Goal: Task Accomplishment & Management: Use online tool/utility

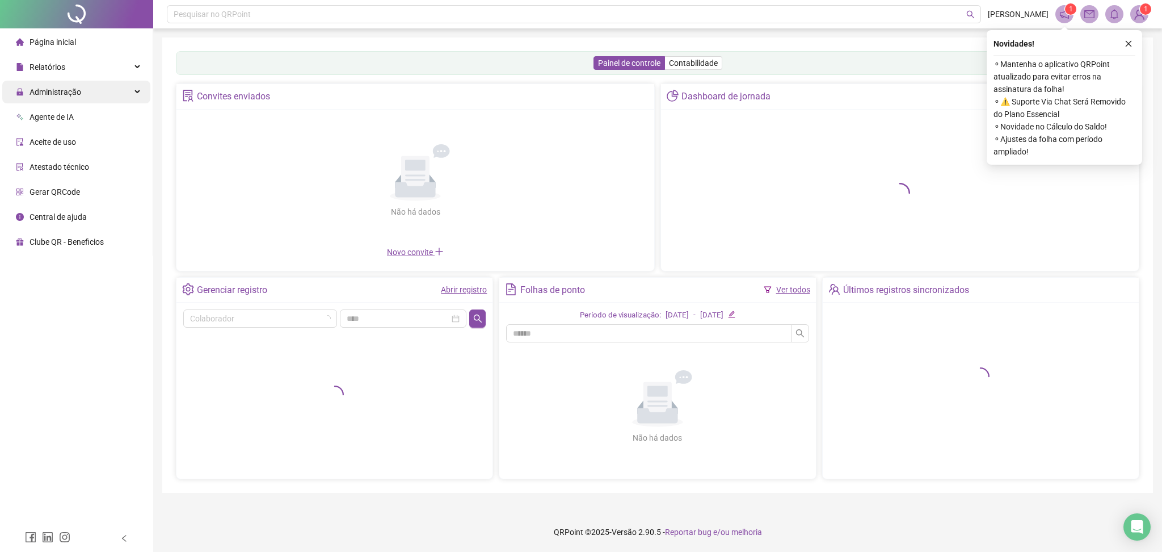
click at [93, 92] on div "Administração" at bounding box center [76, 92] width 148 height 23
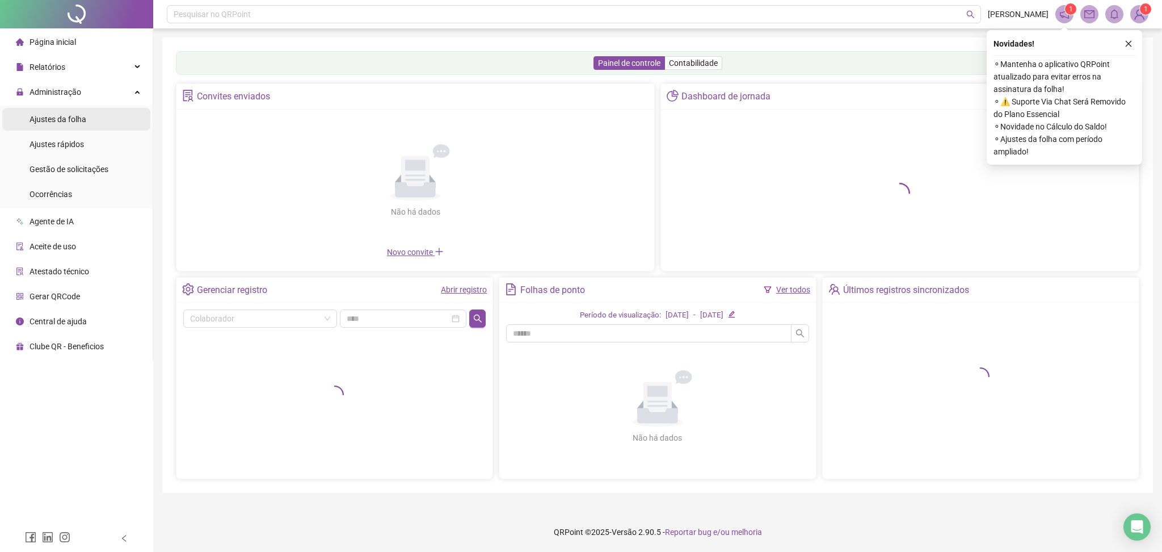
click at [82, 116] on span "Ajustes da folha" at bounding box center [58, 119] width 57 height 9
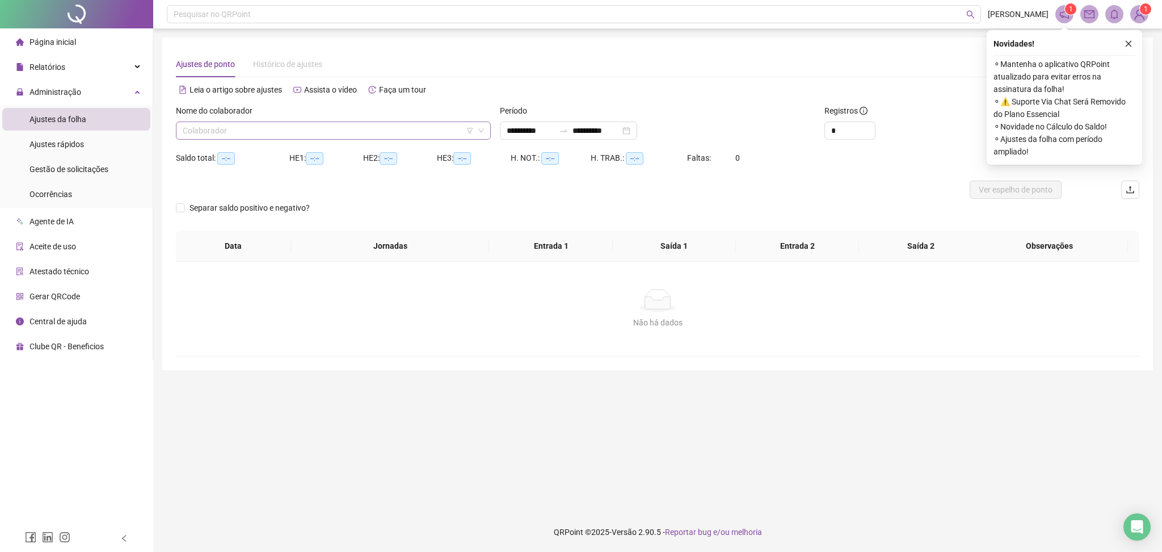
type input "**********"
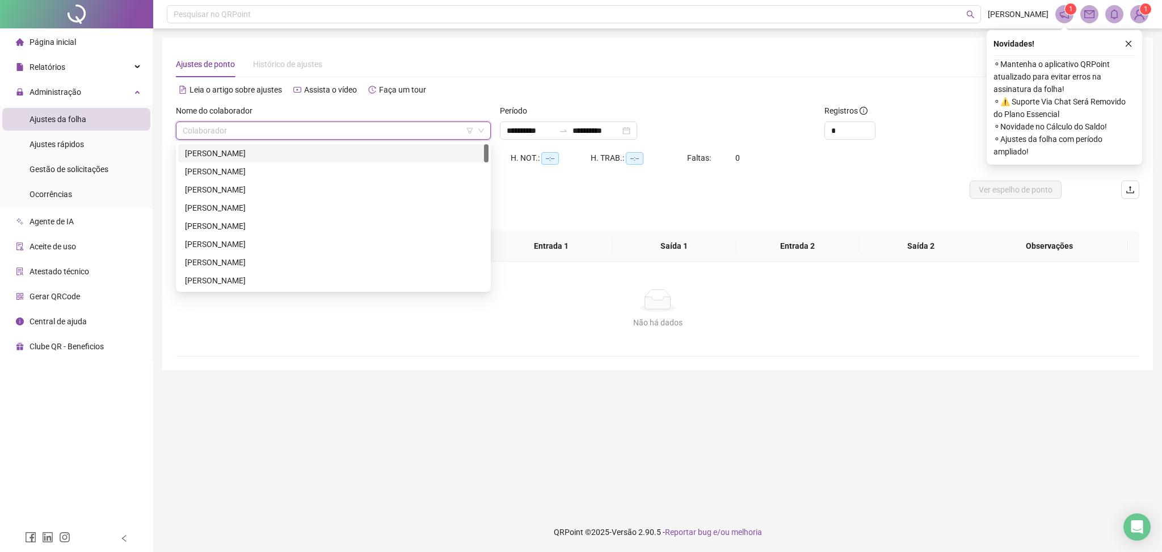
click at [244, 133] on input "search" at bounding box center [328, 130] width 291 height 17
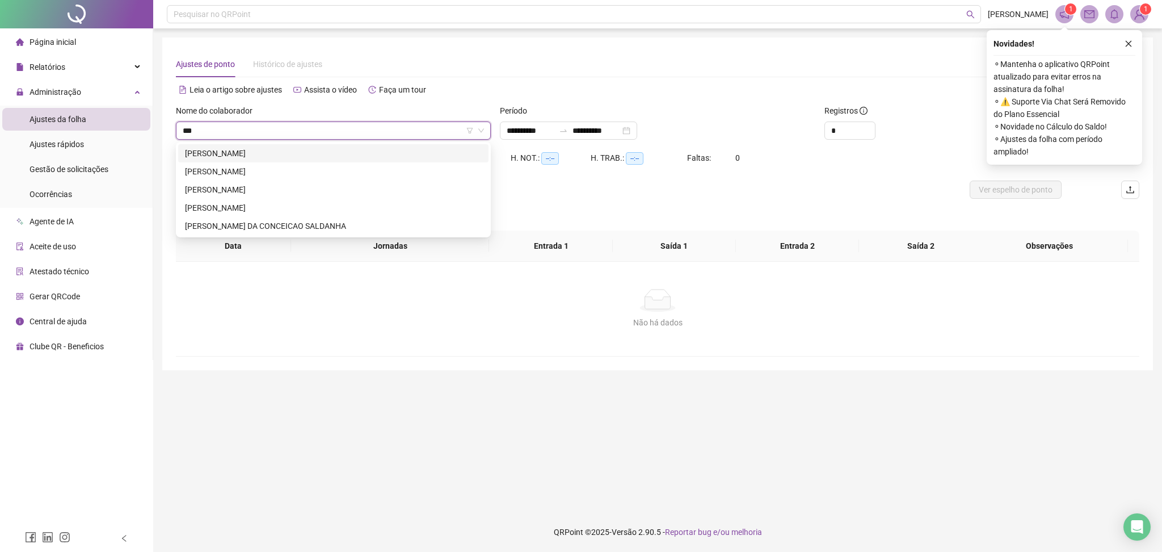
type input "****"
click at [266, 171] on div "[PERSON_NAME]" at bounding box center [333, 171] width 297 height 12
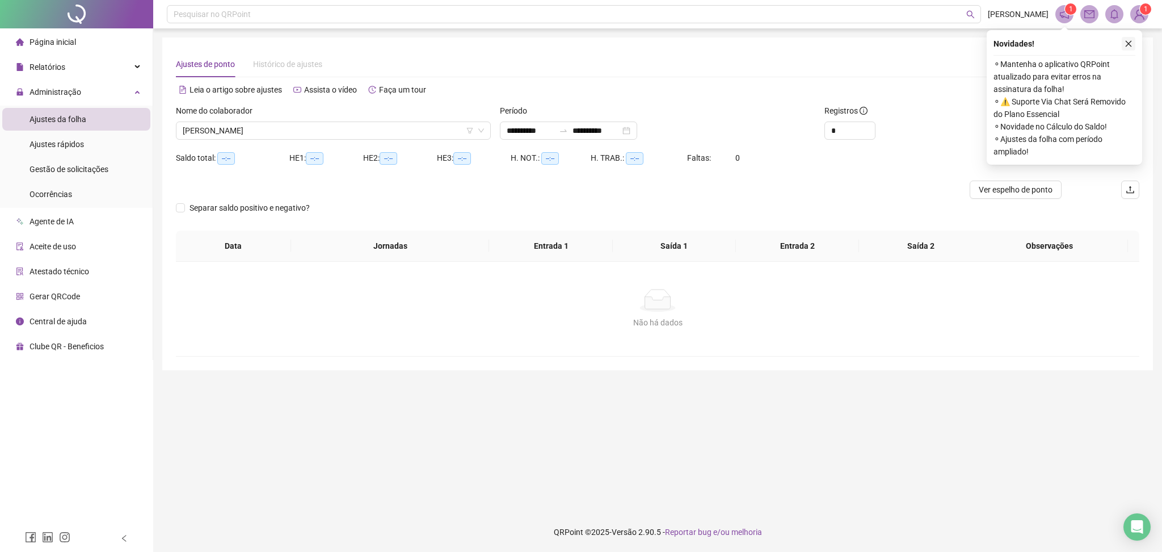
click at [1125, 46] on icon "close" at bounding box center [1129, 44] width 8 height 8
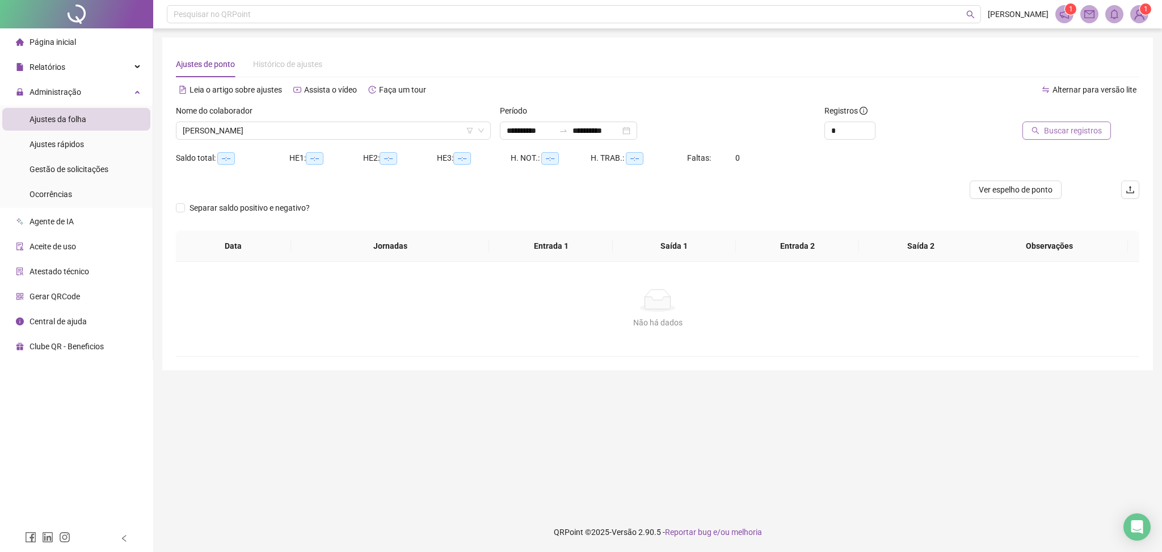
click at [1084, 128] on span "Buscar registros" at bounding box center [1073, 130] width 58 height 12
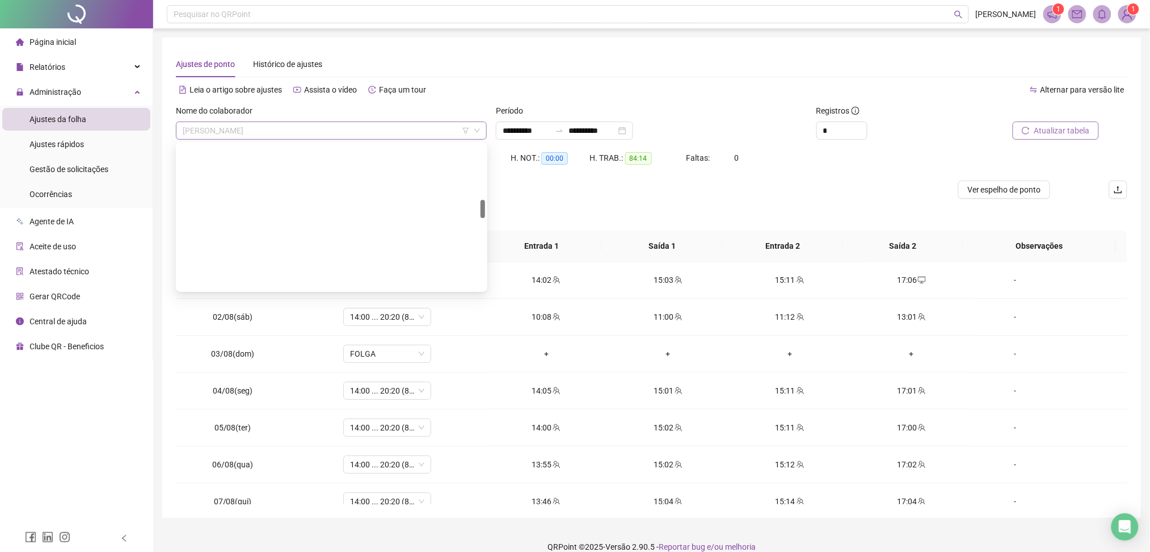
click at [280, 130] on span "[PERSON_NAME]" at bounding box center [331, 130] width 297 height 17
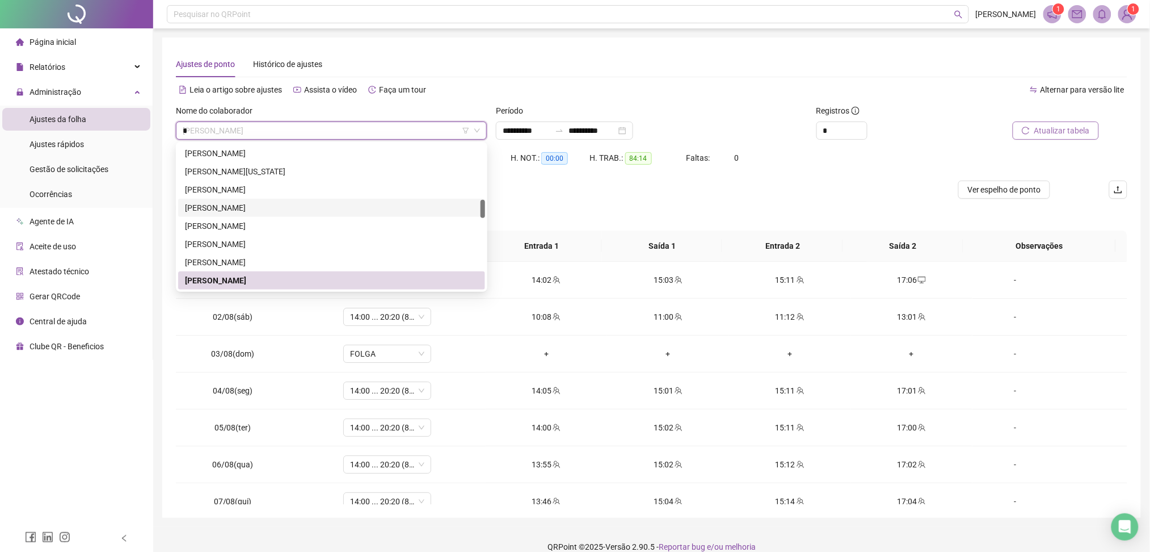
scroll to position [91, 0]
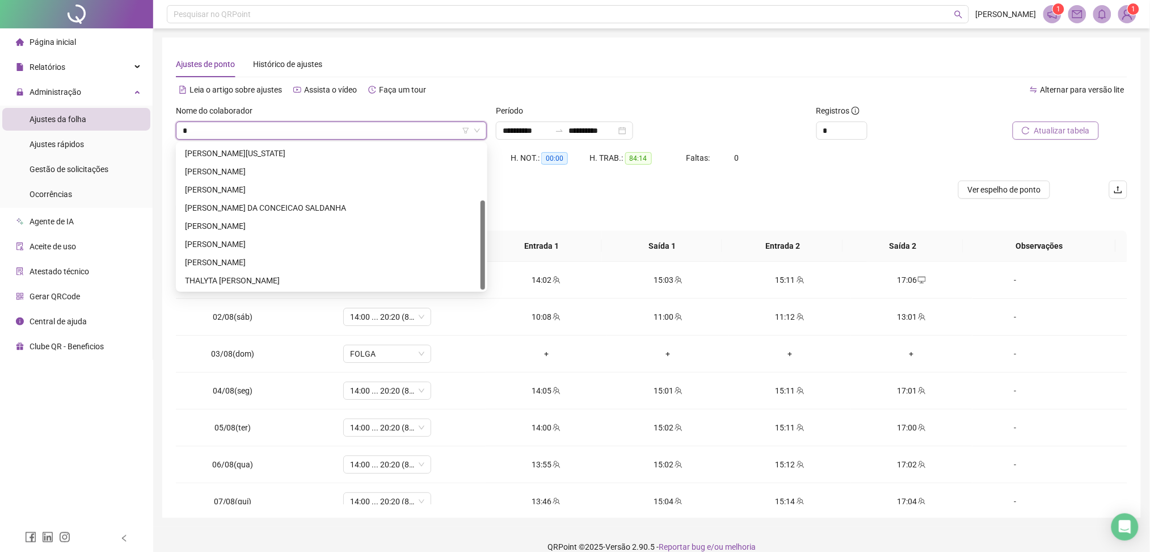
type input "**"
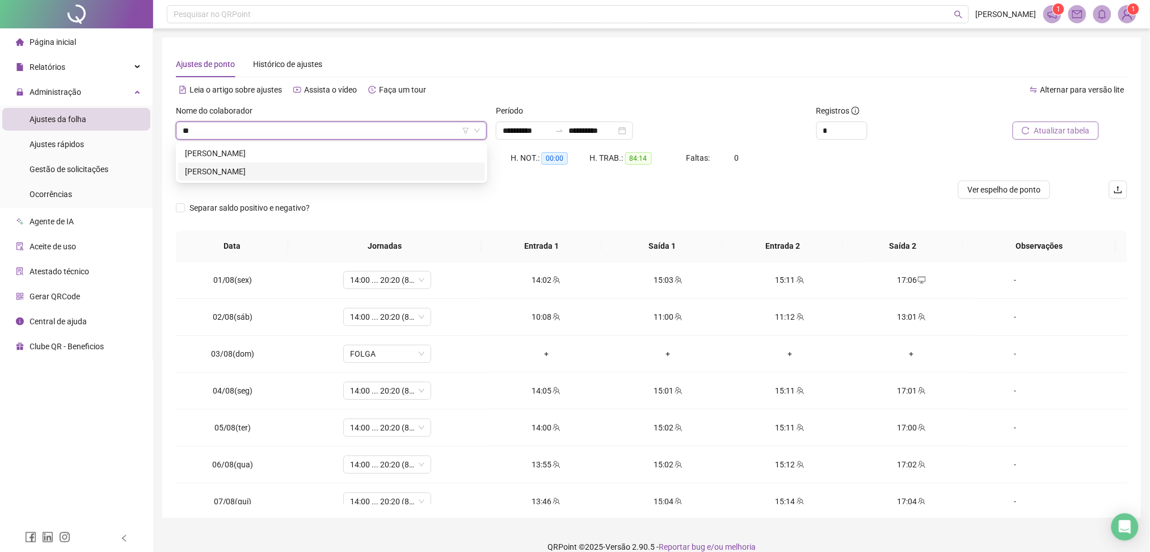
click at [244, 168] on div "[PERSON_NAME]" at bounding box center [331, 171] width 293 height 12
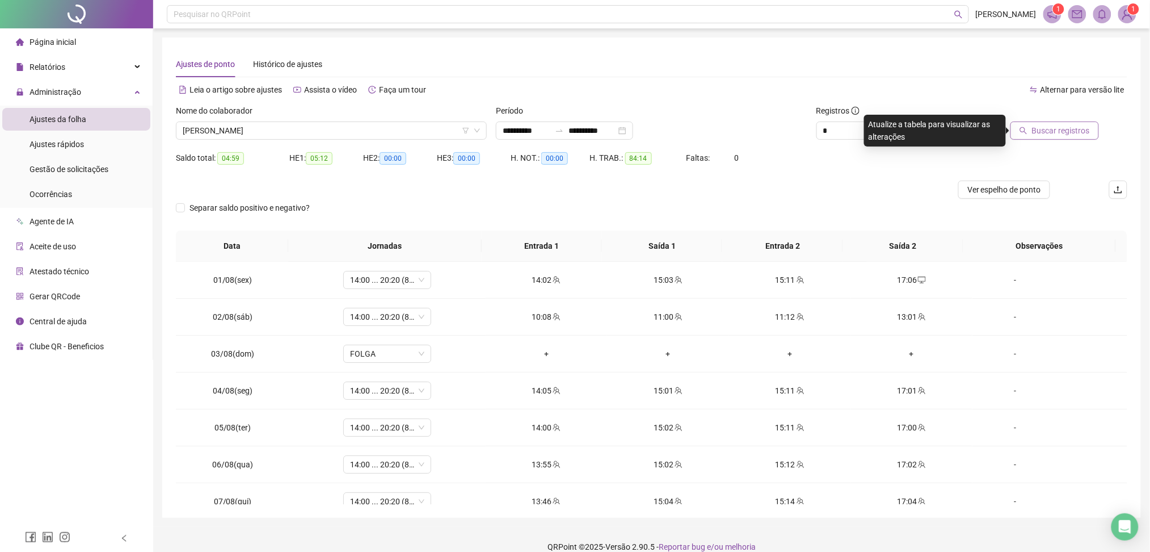
click at [1058, 134] on span "Buscar registros" at bounding box center [1061, 130] width 58 height 12
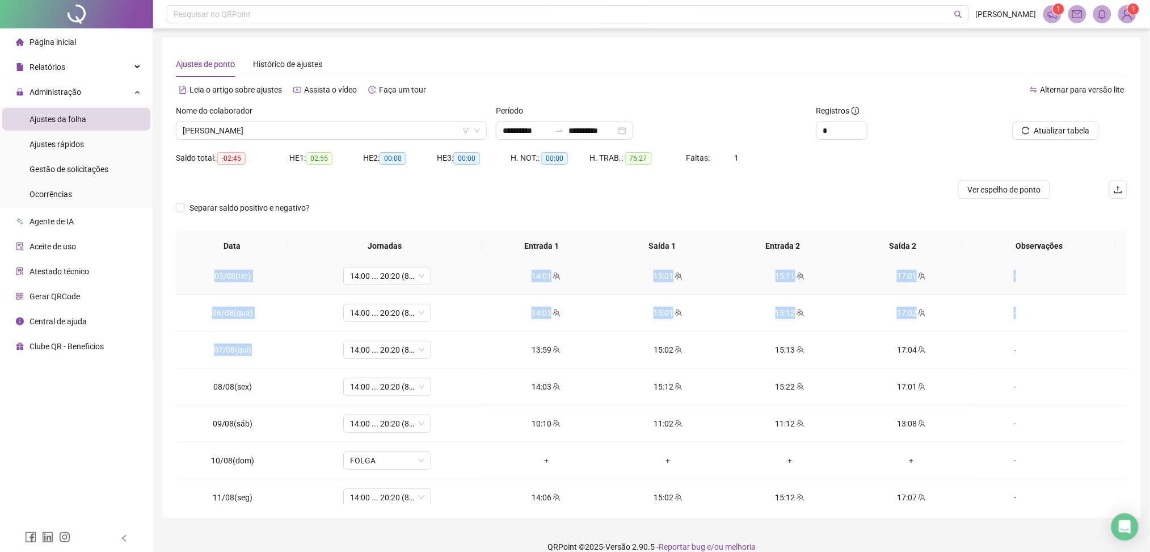
drag, startPoint x: 450, startPoint y: 331, endPoint x: 445, endPoint y: 339, distance: 8.7
click at [445, 339] on tbody "01/08(sex) 14:00 ... 20:20 (8 HORAS) 13:57 15:01 15:11 17:03 [DATE](sáb) 14:00 …" at bounding box center [652, 423] width 952 height 627
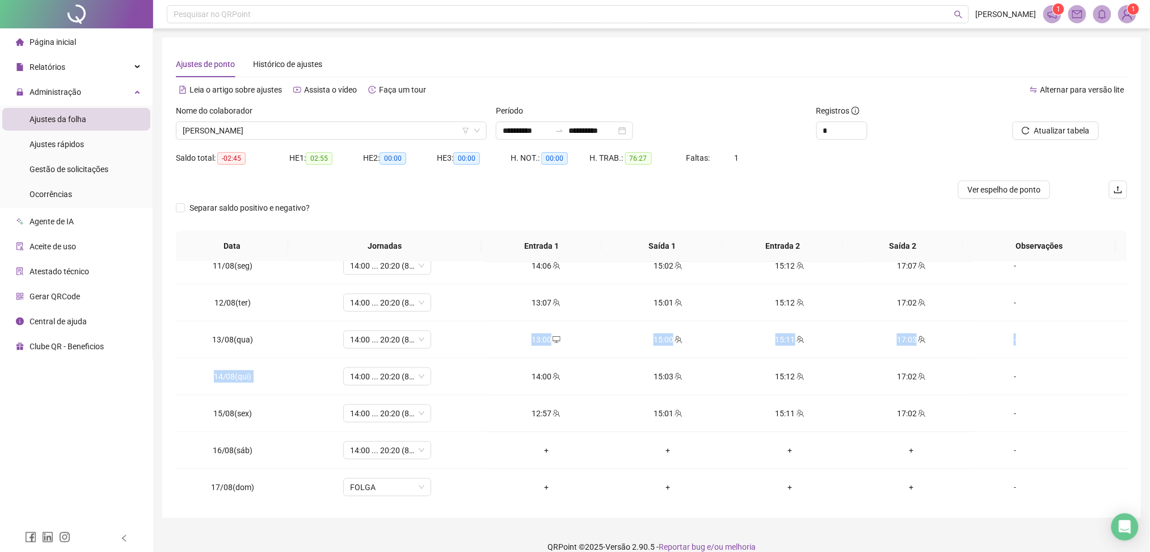
click at [562, 386] on tbody "01/08(sex) 14:00 ... 20:20 (8 HORAS) 13:57 15:01 15:11 17:03 [DATE](sáb) 14:00 …" at bounding box center [652, 192] width 952 height 627
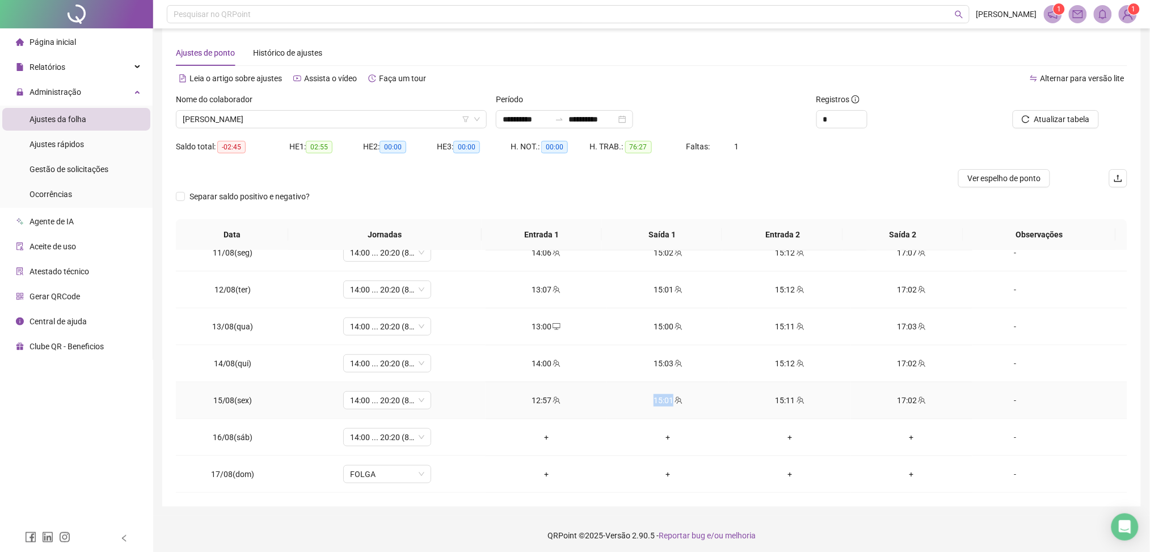
scroll to position [14, 0]
drag, startPoint x: 682, startPoint y: 414, endPoint x: 824, endPoint y: 397, distance: 142.9
click at [794, 397] on tr "15/08(sex) 14:00 ... 20:20 (8 HORAS) 12:57 15:01 15:11 17:02 -" at bounding box center [652, 397] width 952 height 37
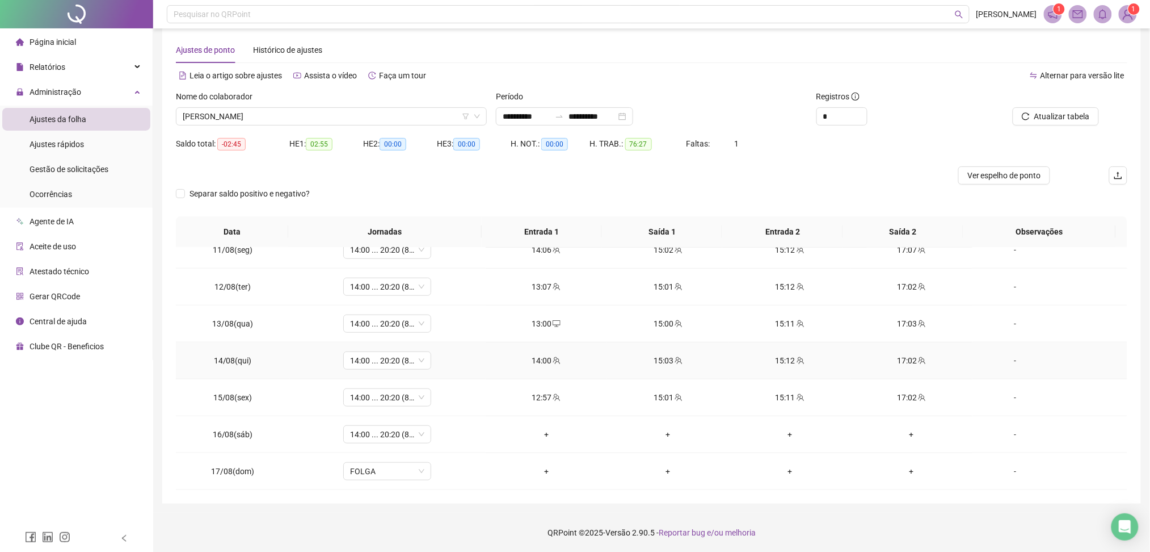
click at [1051, 341] on td "-" at bounding box center [1050, 323] width 155 height 37
click at [409, 427] on span "14:00 ... 20:20 (8 HORAS)" at bounding box center [387, 434] width 74 height 17
click at [537, 453] on td "+" at bounding box center [547, 471] width 122 height 37
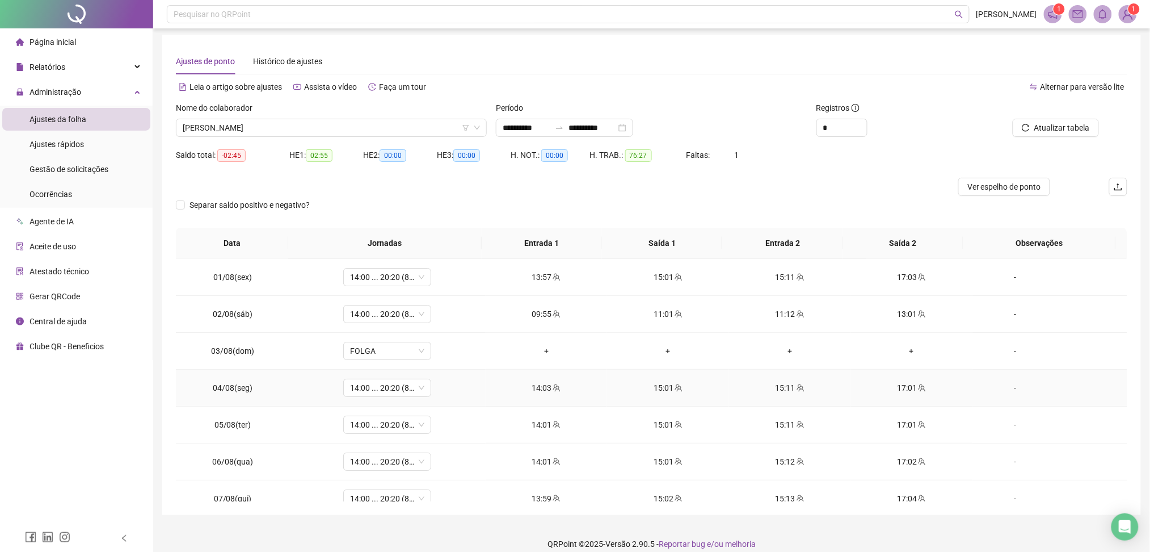
scroll to position [0, 0]
